Goal: Task Accomplishment & Management: Complete application form

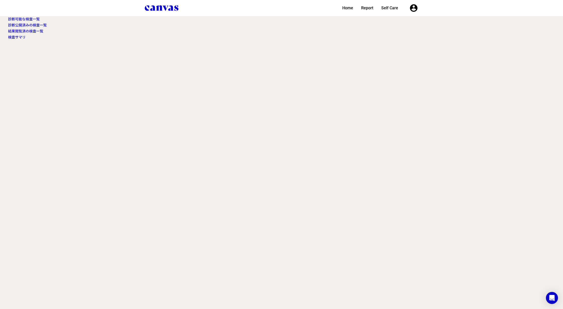
click at [23, 17] on link "診断可能な検査一覧" at bounding box center [24, 19] width 32 height 4
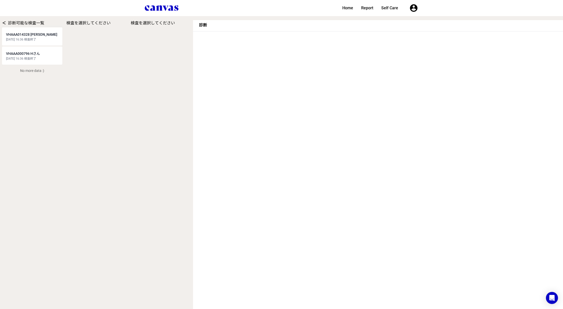
click at [42, 38] on div "[DATE] 16:36 検査終了" at bounding box center [32, 39] width 52 height 4
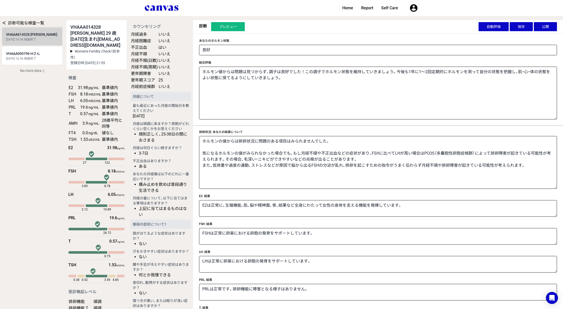
click at [37, 59] on div "[DATE] 16:36 検査終了" at bounding box center [32, 59] width 52 height 4
select select "2"
type textarea "将来妊娠を考えている方は、不妊の原因にもなるため早めに対処しましょう。 妊娠を考えていなくても、肌・骨・筋肉への悪影響が出たり、体力が落ちるなど、日常生活にも…"
type textarea "エストロゲンに対してFSHが多く、通常の場合もありますが、プレ更年期でもみられるホルモン状態です。 特にほてりを始めとした更年期症状がある場合は、プレ更年期に…"
type textarea "FSHが高いだけでは身体の不調を意味しませんが、E2が低い場合は、卵巣の機能が低下しているかもしれません。"
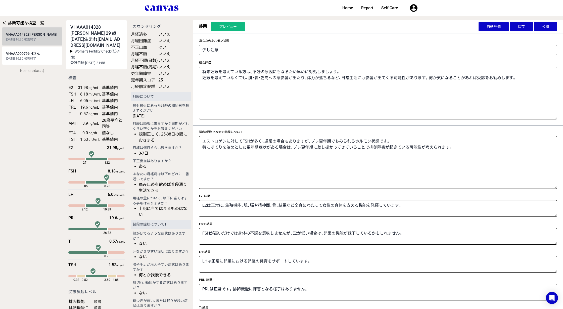
type textarea "排卵がうまくいっていない場合、ピルや女性ホルモンを投与することで月経周期と同じホルモンの動きを作り、正常なホルモン分泌状態に戻す治療が行われることがあります。…"
type textarea "同年代の人と比べて卵巣に残っている卵の数が多いようです。体外受精などの採卵時に取ることができる卵子の数が多めであることや、更年期の開始が遅めである可能性を示し…"
type textarea "卵の数が同年代の人と比べ多く残っていますが、妊娠率は年齢を重ねるにつれて低下していきますので、妊活の時期については年齢に合わせて考えていくのがおすすめです。一…"
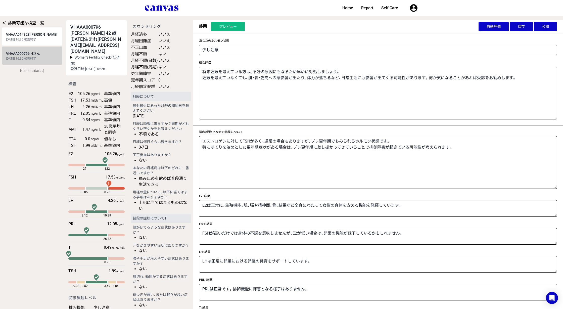
scroll to position [73, 0]
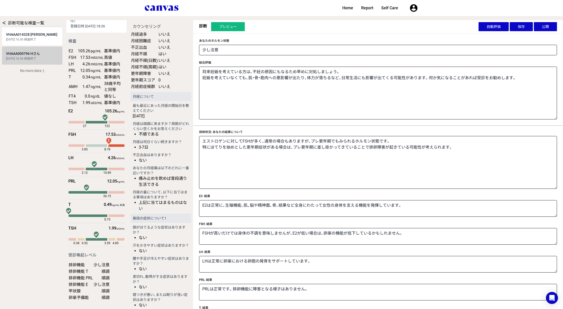
click at [544, 26] on button "公開" at bounding box center [545, 26] width 23 height 9
click at [21, 42] on link "VHAAA014328 [PERSON_NAME] [DATE] 16:36 検査終了" at bounding box center [32, 36] width 60 height 18
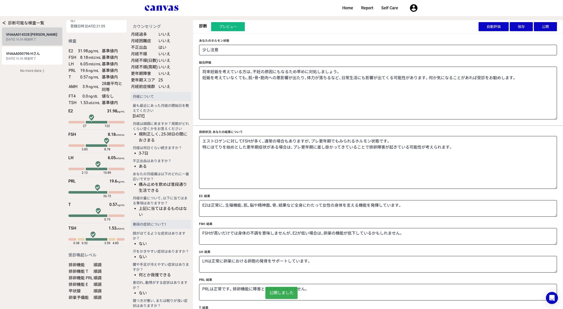
select select "1"
type textarea "ホルモン値からは問題は見つからず、調子は良好でした！この調子でホルモン状態を維持していきましょう。今後も1年に1～2回定期的にホルモンを測って自分の状態を把握…"
type textarea "ホルモンの値からは排卵状況に問題のある項目はみられませんでした。 気になるホルモンの値がみられなかった場合でも、もし月経不順や不正出血などの症状があり、FSH…"
type textarea "FSHは正常に卵巣における卵胞の発育をサポートしています。"
type textarea "女性ホルモン分泌は良好な状態に保てています。現在の生活習慣を続けていきましょう。 もし月経不順や不正出血など排卵障害が疑われる症状がある場合は、まずはストレス…"
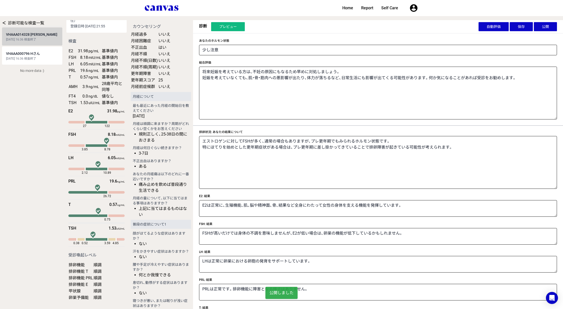
type textarea "同年代の人と比べて卵巣に残っている卵の数が標準的であることを示しています。 AMHは測定にばらつきが出やすい項目でもあります。気になる場合は何度か測定すること…"
type textarea "卵の数は同年代の人と比べ標準的ですが、妊娠率は年齢を重ねるにつれて低下していきますので、妊活の時期については年齢に合わせて考えていくのがおすすめです。 不妊治…"
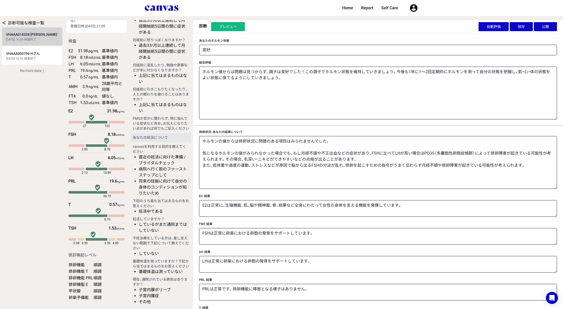
scroll to position [584, 0]
